Goal: Check status: Check status

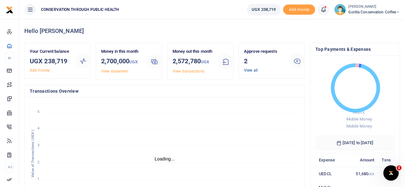
click at [254, 69] on link "View all" at bounding box center [251, 70] width 14 height 4
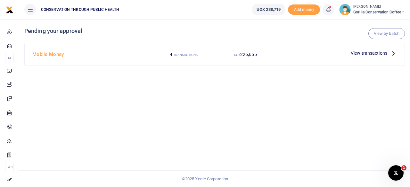
click at [393, 57] on div "View transactions" at bounding box center [373, 53] width 51 height 10
click at [393, 54] on icon at bounding box center [392, 53] width 7 height 7
